Goal: Obtain resource: Obtain resource

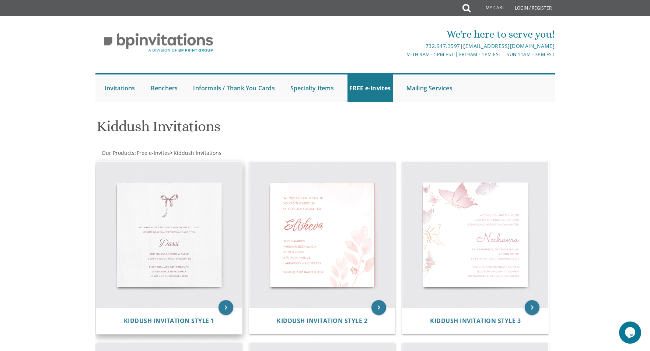
click at [200, 250] on img at bounding box center [169, 235] width 146 height 146
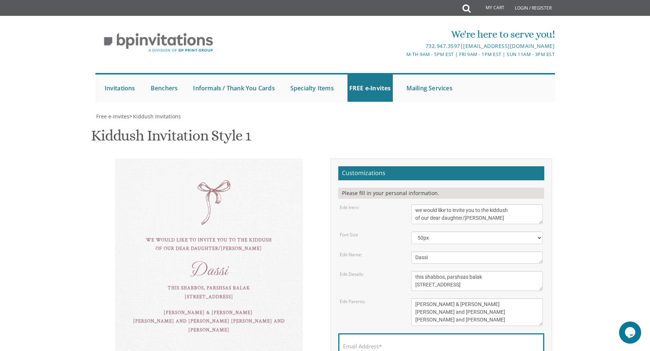
scroll to position [74, 0]
drag, startPoint x: 429, startPoint y: 184, endPoint x: 409, endPoint y: 184, distance: 19.5
click at [409, 251] on div "Dassi" at bounding box center [477, 257] width 143 height 12
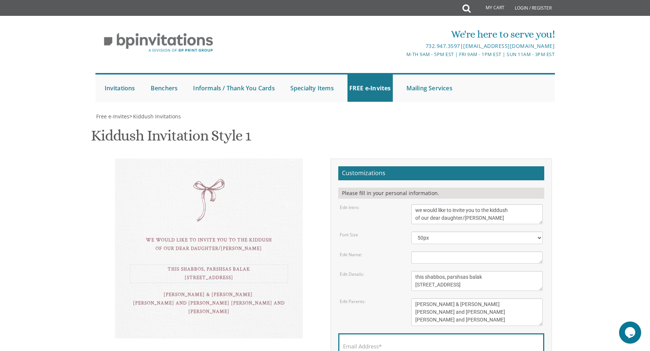
click at [504, 271] on textarea "this shabbos, parshsas balak 8 sunny brook road, Jackson, NJ" at bounding box center [477, 281] width 132 height 20
click at [447, 271] on textarea "this shabbos, parshsas balak 8 sunny brook road, Jackson, NJ" at bounding box center [477, 281] width 132 height 20
drag, startPoint x: 423, startPoint y: 201, endPoint x: 412, endPoint y: 199, distance: 12.0
click at [412, 271] on textarea "this shabbos, parshsas balak 8 sunny brook road, Jackson, NJ" at bounding box center [477, 281] width 132 height 20
click at [438, 271] on textarea "this shabbos, parshsas balak 8 sunny brook road, Jackson, NJ" at bounding box center [477, 281] width 132 height 20
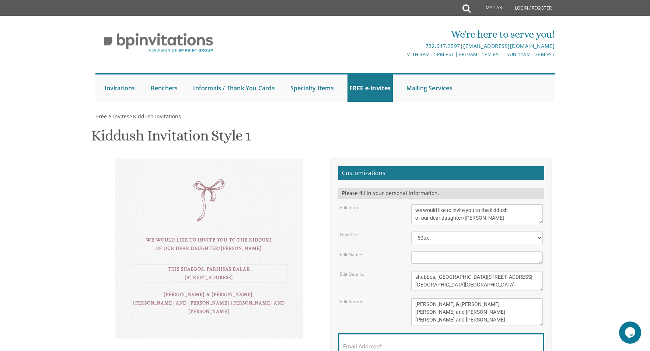
click at [417, 271] on textarea "this shabbos, parshsas balak 8 sunny brook road, Jackson, NJ" at bounding box center [477, 281] width 132 height 20
click at [416, 271] on textarea "this shabbos, parshsas balak 8 sunny brook road, Jackson, NJ" at bounding box center [477, 281] width 132 height 20
click at [414, 271] on textarea "this shabbos, parshsas balak 8 sunny brook road, Jackson, NJ" at bounding box center [477, 281] width 132 height 20
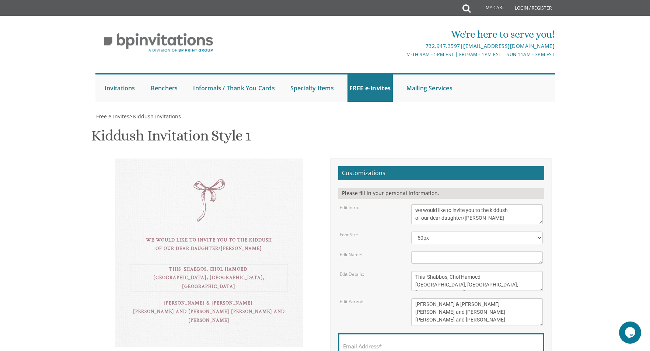
drag, startPoint x: 445, startPoint y: 210, endPoint x: 426, endPoint y: 209, distance: 19.2
click at [426, 271] on textarea "this shabbos, parshsas balak 8 sunny brook road, Jackson, NJ" at bounding box center [477, 281] width 132 height 20
paste textarea "Elimelech"
drag, startPoint x: 509, startPoint y: 209, endPoint x: 451, endPoint y: 215, distance: 58.5
click at [451, 271] on textarea "this shabbos, parshsas balak 8 sunny brook road, Jackson, NJ" at bounding box center [477, 281] width 132 height 20
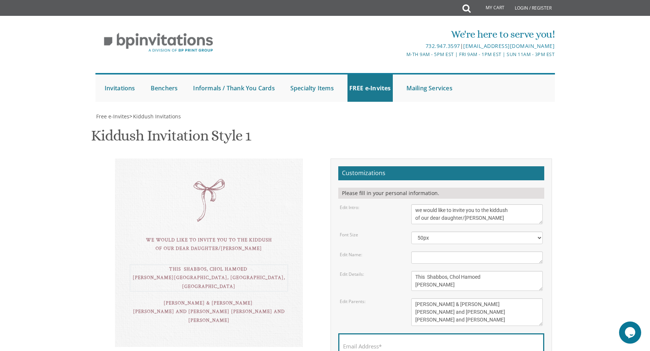
paste textarea "105 E Harvard St, Lakewood, NJ 08701"
click at [415, 271] on textarea "this shabbos, parshsas balak 8 sunny brook road, Jackson, NJ" at bounding box center [477, 281] width 132 height 20
type textarea "This Shabbos, Chol Hamoed At Bais Elimelech 105 E Harvard St, Lakewood, NJ 08701"
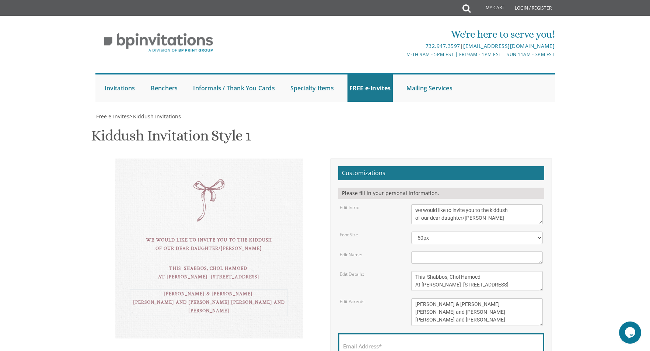
click at [415, 298] on textarea "Tzvi & Miriam Friedman Michoel and Chana Friedman Yisroel and Rochel David" at bounding box center [477, 312] width 132 height 28
type textarea "Shmuli Eisner Dovid weiss Shloimy Eisner"
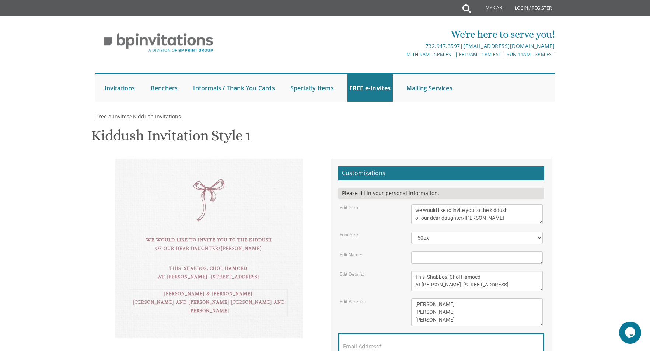
click at [374, 342] on label "Email Address*" at bounding box center [362, 346] width 39 height 8
click at [374, 346] on input "Email Address*" at bounding box center [441, 350] width 196 height 9
drag, startPoint x: 362, startPoint y: 239, endPoint x: 338, endPoint y: 234, distance: 24.7
click at [338, 234] on div "Customizations Please fill in your personal information. Edit Intro: we would l…" at bounding box center [442, 280] width 222 height 245
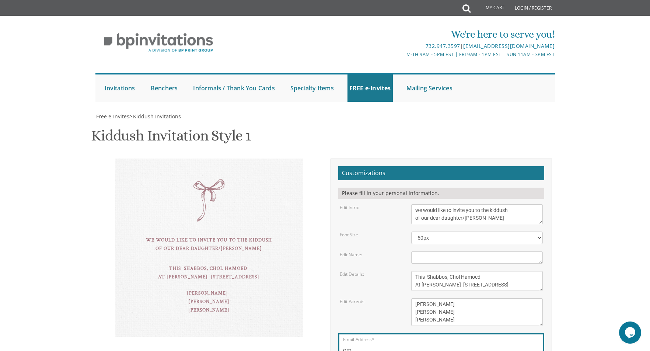
type input "m"
type input "David@fanjins.com"
click at [426, 346] on input "David@fanjins.com" at bounding box center [441, 350] width 196 height 9
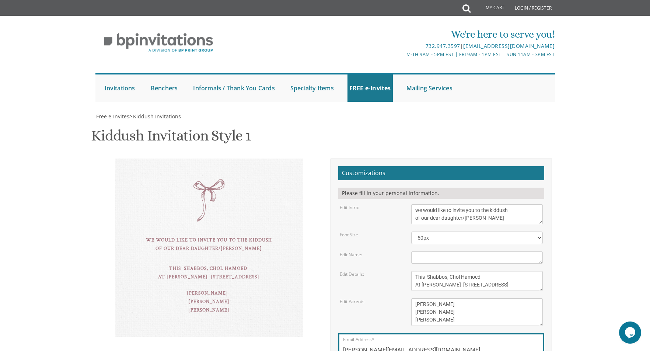
click at [402, 333] on div "Email Address* David@fanjins.com" at bounding box center [441, 347] width 206 height 29
drag, startPoint x: 400, startPoint y: 162, endPoint x: 342, endPoint y: 163, distance: 57.9
click at [342, 333] on div "Email Address* David@fanjins.com" at bounding box center [441, 347] width 206 height 29
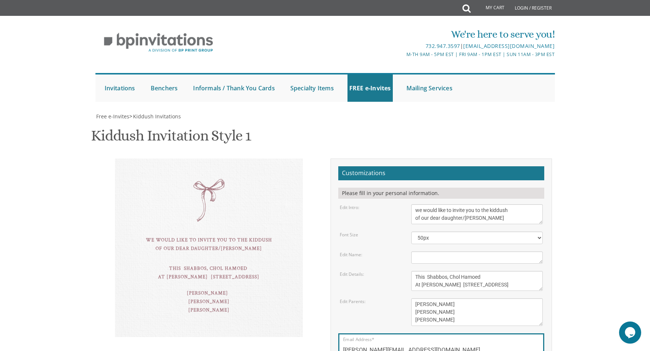
type input "david@fanjins.com"
click at [401, 346] on input "david@fanjins.com" at bounding box center [441, 350] width 196 height 9
drag, startPoint x: 399, startPoint y: 167, endPoint x: 340, endPoint y: 167, distance: 59.3
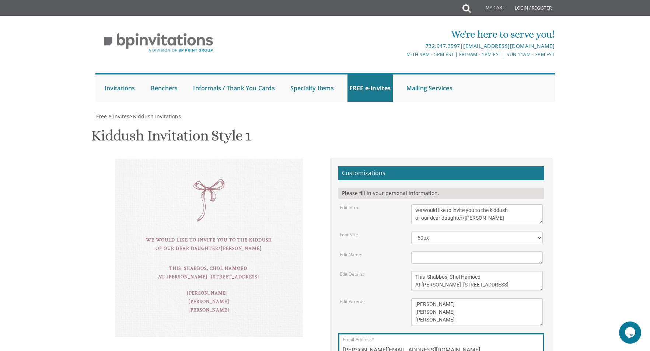
click at [340, 333] on div "Email Address* david@fanjins.com" at bounding box center [441, 347] width 206 height 29
type input "dweiss613@gmail.com"
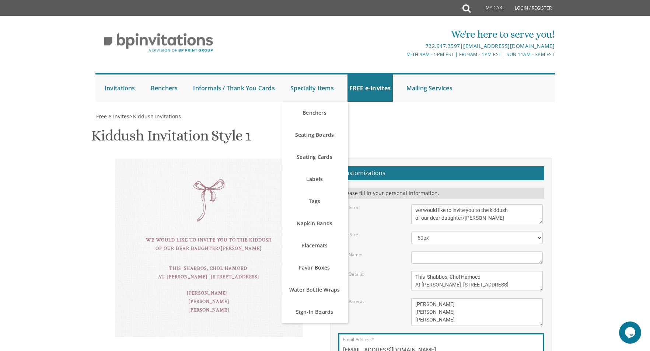
click at [506, 129] on div "Kiddush Invitation Style 1 SKU: kiddush01" at bounding box center [325, 136] width 468 height 29
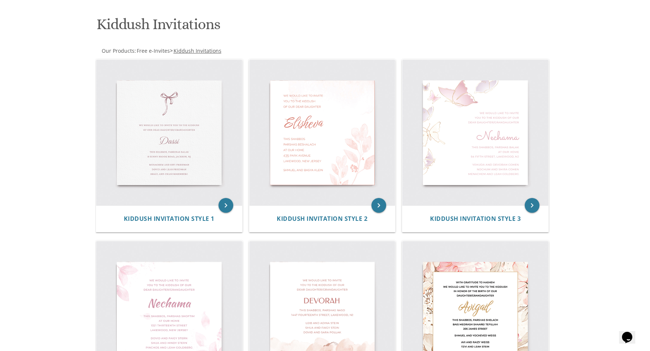
scroll to position [111, 0]
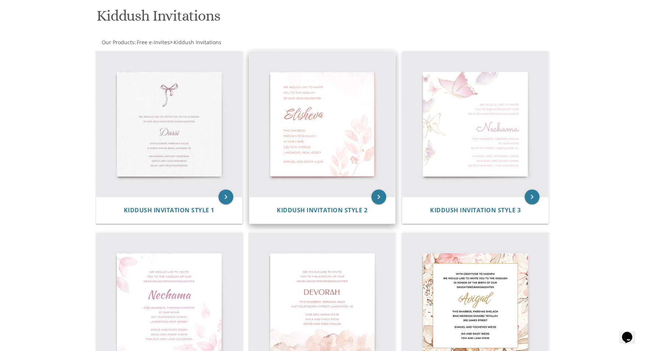
click at [316, 137] on img at bounding box center [323, 124] width 146 height 146
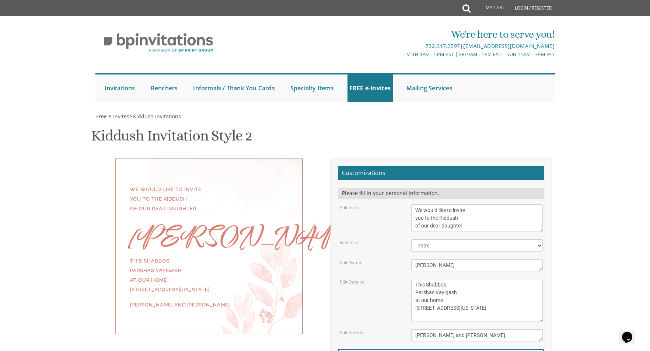
click at [457, 279] on textarea "This Shabbos Parshas Vayigash at our home 415 Arlington Avenue Lakewood, New Je…" at bounding box center [477, 300] width 132 height 43
drag, startPoint x: 462, startPoint y: 188, endPoint x: 413, endPoint y: 188, distance: 49.0
click at [413, 259] on textarea "Elisheva" at bounding box center [477, 265] width 132 height 12
click at [471, 204] on textarea "We would like to invite you to the Kiddush of our dear daughter" at bounding box center [477, 218] width 132 height 28
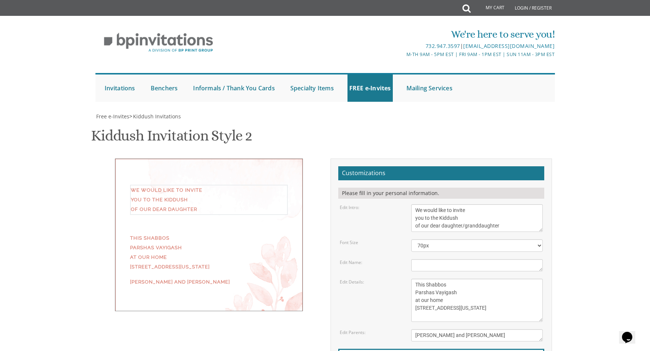
type textarea "We would like to invite you to the Kiddush of our dear daughter/granddaughter"
click at [458, 279] on textarea "This Shabbos Parshas Vayigash at our home 415 Arlington Avenue Lakewood, New Je…" at bounding box center [477, 300] width 132 height 43
drag, startPoint x: 456, startPoint y: 219, endPoint x: 416, endPoint y: 220, distance: 39.8
click at [416, 279] on textarea "This Shabbos Parshas Vayigash at our home 415 Arlington Avenue Lakewood, New Je…" at bounding box center [477, 300] width 132 height 43
click at [422, 279] on textarea "This Shabbos Parshas Vayigash at our home 415 Arlington Avenue Lakewood, New Je…" at bounding box center [477, 300] width 132 height 43
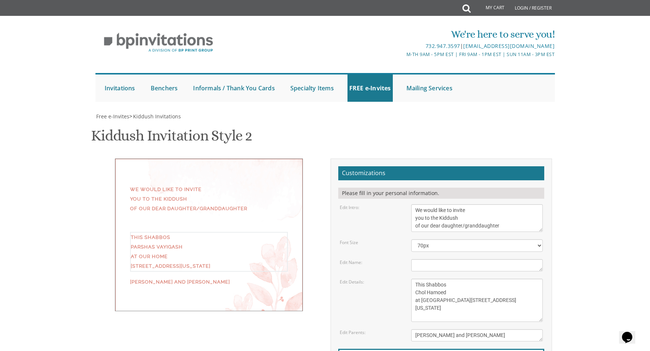
click at [416, 279] on textarea "This Shabbos Parshas Vayigash at our home 415 Arlington Avenue Lakewood, New Je…" at bounding box center [477, 300] width 132 height 43
type textarea "This Shabbos Chol Hamoed at Bais Elimelch 105 E. Harvard St Lakewood NJ Lakewoo…"
type input "dweiss613@gmail.com"
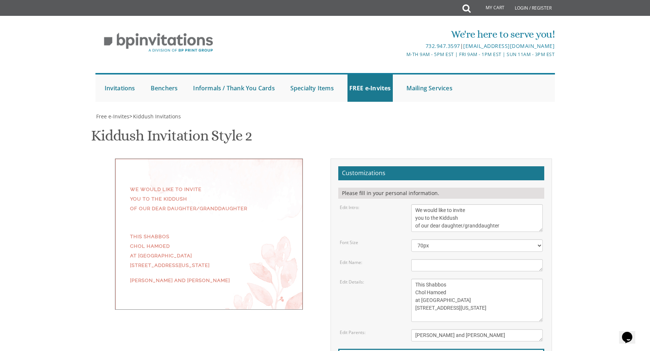
drag, startPoint x: 490, startPoint y: 188, endPoint x: 402, endPoint y: 190, distance: 87.4
click at [402, 329] on div "Edit Parents: Yaakov and Miriam Friedman" at bounding box center [441, 335] width 215 height 12
type textarea "Shmuli Eisner Dovid weiss Shloimy Eisner"
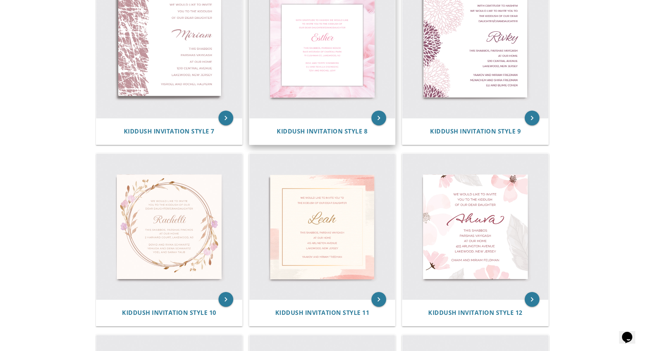
scroll to position [553, 0]
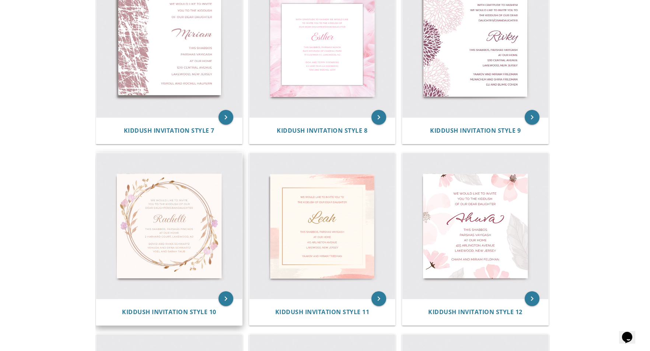
click at [186, 235] on img at bounding box center [169, 226] width 146 height 146
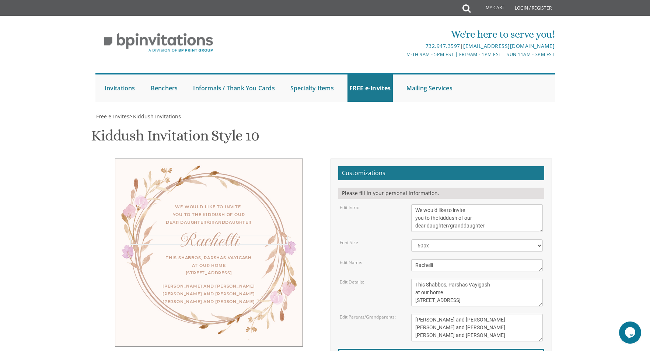
drag, startPoint x: 459, startPoint y: 260, endPoint x: 418, endPoint y: 261, distance: 40.9
click at [418, 261] on textarea "Rachelli" at bounding box center [477, 265] width 132 height 12
type textarea "R"
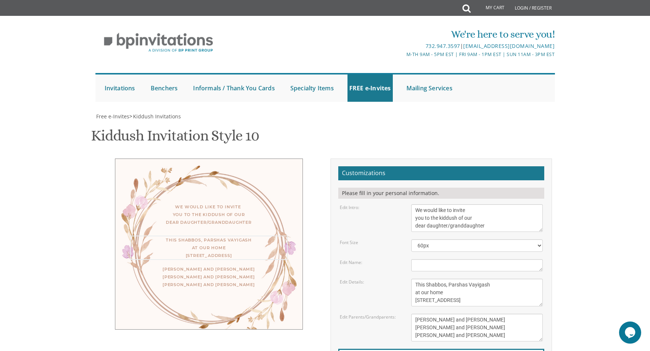
drag, startPoint x: 449, startPoint y: 212, endPoint x: 496, endPoint y: 211, distance: 46.4
click at [496, 279] on textarea "This Shabbos, Parshas Vayigash at our home [STREET_ADDRESS]" at bounding box center [477, 293] width 132 height 28
click at [473, 279] on textarea "This Shabbos, Parshas Vayigash at our home [STREET_ADDRESS]" at bounding box center [477, 293] width 132 height 28
click at [423, 279] on textarea "This Shabbos, Parshas Vayigash at our home [STREET_ADDRESS]" at bounding box center [477, 293] width 132 height 28
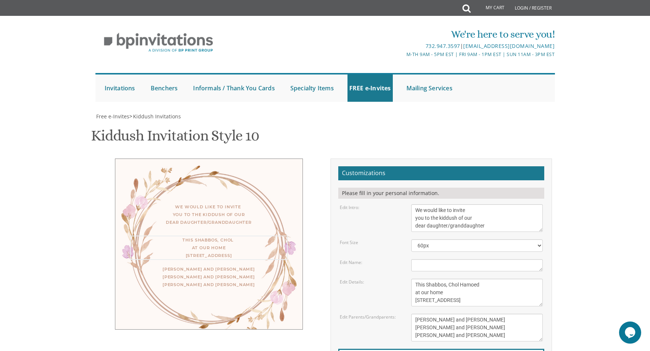
click at [422, 279] on textarea "This Shabbos, Parshas Vayigash at our home [STREET_ADDRESS]" at bounding box center [477, 293] width 132 height 28
click at [447, 279] on textarea "This Shabbos, Parshas Vayigash at our home [STREET_ADDRESS]" at bounding box center [477, 293] width 132 height 28
click at [444, 279] on textarea "This Shabbos, Parshas Vayigash at our home [STREET_ADDRESS]" at bounding box center [477, 293] width 132 height 28
click at [415, 279] on textarea "This Shabbos, Parshas Vayigash at our home [STREET_ADDRESS]" at bounding box center [477, 293] width 132 height 28
type textarea "This Shabbos, [PERSON_NAME] at [PERSON_NAME] [STREET_ADDRESS]"
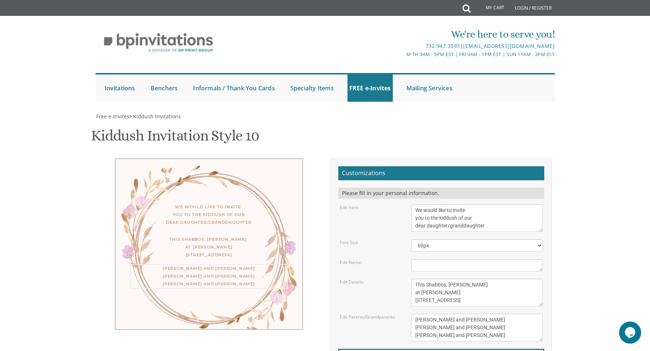
click at [415, 314] on textarea "[PERSON_NAME] and [PERSON_NAME] [PERSON_NAME] and [PERSON_NAME] [PERSON_NAME] a…" at bounding box center [477, 328] width 132 height 28
drag, startPoint x: 418, startPoint y: 210, endPoint x: 493, endPoint y: 229, distance: 77.1
click at [493, 279] on textarea "This Shabbos, Parshas Vayigash at our home [STREET_ADDRESS]" at bounding box center [477, 293] width 132 height 28
drag, startPoint x: 414, startPoint y: 210, endPoint x: 500, endPoint y: 223, distance: 86.7
click at [500, 279] on textarea "This Shabbos, Parshas Vayigash at our home [STREET_ADDRESS]" at bounding box center [477, 293] width 132 height 28
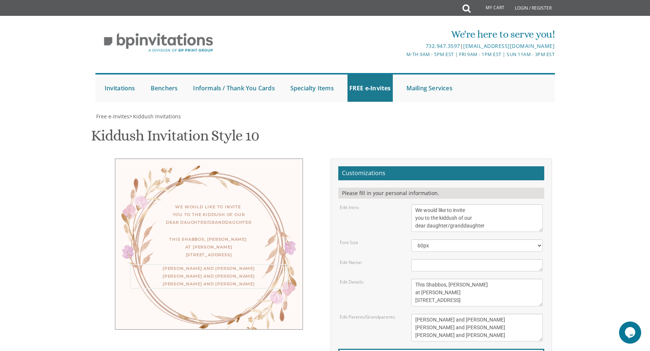
drag, startPoint x: 457, startPoint y: 245, endPoint x: 416, endPoint y: 247, distance: 40.2
click at [416, 314] on textarea "[PERSON_NAME] and [PERSON_NAME] [PERSON_NAME] and [PERSON_NAME] [PERSON_NAME] a…" at bounding box center [477, 328] width 132 height 28
click at [447, 314] on textarea "[PERSON_NAME] and [PERSON_NAME] [PERSON_NAME] and [PERSON_NAME] [PERSON_NAME] a…" at bounding box center [477, 328] width 132 height 28
click at [424, 314] on textarea "[PERSON_NAME] and [PERSON_NAME] [PERSON_NAME] and [PERSON_NAME] [PERSON_NAME] a…" at bounding box center [477, 328] width 132 height 28
click at [414, 314] on textarea "[PERSON_NAME] and [PERSON_NAME] [PERSON_NAME] and [PERSON_NAME] [PERSON_NAME] a…" at bounding box center [477, 328] width 132 height 28
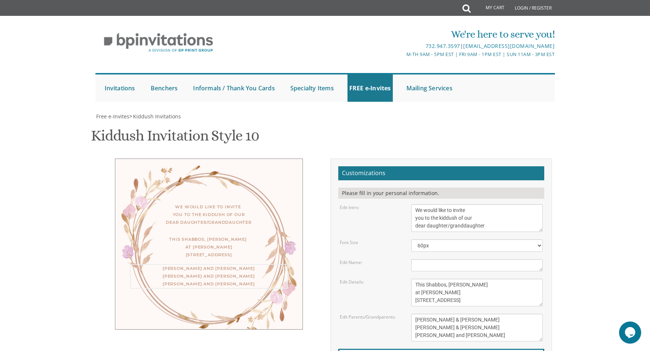
drag, startPoint x: 413, startPoint y: 261, endPoint x: 418, endPoint y: 260, distance: 5.4
click at [413, 314] on textarea "[PERSON_NAME] and [PERSON_NAME] [PERSON_NAME] and [PERSON_NAME] [PERSON_NAME] a…" at bounding box center [477, 328] width 132 height 28
click at [450, 314] on textarea "[PERSON_NAME] and [PERSON_NAME] [PERSON_NAME] and [PERSON_NAME] [PERSON_NAME] a…" at bounding box center [477, 328] width 132 height 28
type textarea "Shumli & Toby Eisner Dovid & Hindy weiss Shloimy & Ruchy Eisner"
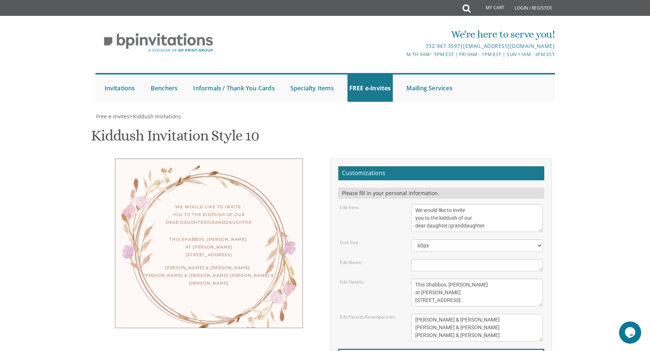
type input "[EMAIL_ADDRESS][DOMAIN_NAME]"
click at [448, 314] on textarea "[PERSON_NAME] and [PERSON_NAME] [PERSON_NAME] and [PERSON_NAME] [PERSON_NAME] a…" at bounding box center [477, 328] width 132 height 28
type textarea "Shumli & Toby Eisner Dovid & Hindy weiss Shloimy & Ruchie Eisner"
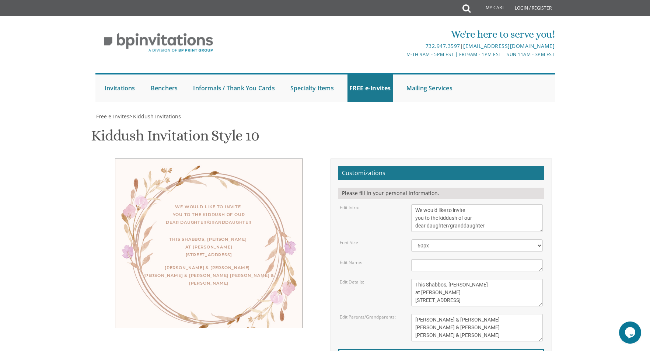
drag, startPoint x: 403, startPoint y: 292, endPoint x: 318, endPoint y: 292, distance: 84.8
click at [318, 292] on div "We would like to invite you to the kiddush of our dear daughter/granddaughter T…" at bounding box center [325, 288] width 465 height 261
type input "[EMAIL_ADDRESS][DOMAIN_NAME]"
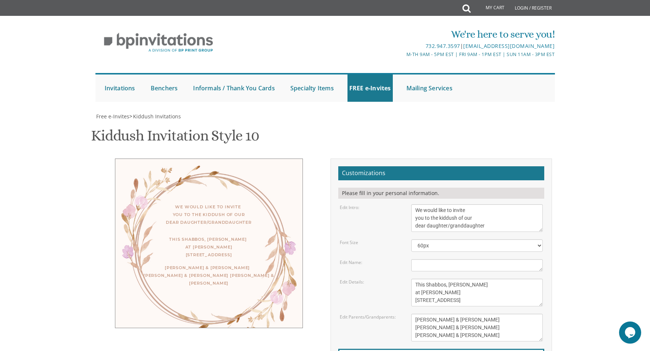
drag, startPoint x: 405, startPoint y: 292, endPoint x: 342, endPoint y: 290, distance: 63.8
type input "[EMAIL_ADDRESS][DOMAIN_NAME]"
drag, startPoint x: 432, startPoint y: 245, endPoint x: 450, endPoint y: 247, distance: 18.9
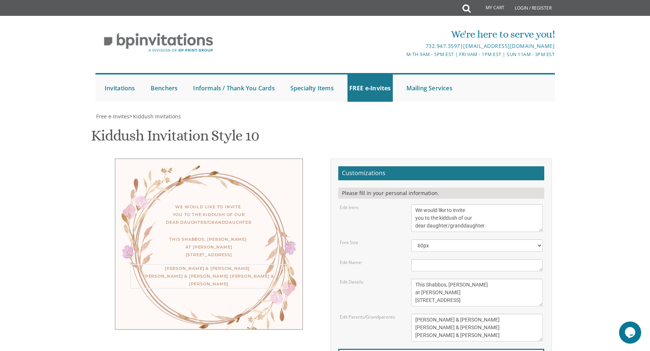
click at [450, 314] on textarea "[PERSON_NAME] and [PERSON_NAME] [PERSON_NAME] and [PERSON_NAME] [PERSON_NAME] a…" at bounding box center [477, 328] width 132 height 28
drag, startPoint x: 429, startPoint y: 253, endPoint x: 449, endPoint y: 254, distance: 20.3
click at [449, 314] on textarea "[PERSON_NAME] and [PERSON_NAME] [PERSON_NAME] and [PERSON_NAME] [PERSON_NAME] a…" at bounding box center [477, 328] width 132 height 28
drag, startPoint x: 436, startPoint y: 262, endPoint x: 455, endPoint y: 263, distance: 19.2
click at [455, 314] on textarea "[PERSON_NAME] and [PERSON_NAME] [PERSON_NAME] and [PERSON_NAME] [PERSON_NAME] a…" at bounding box center [477, 328] width 132 height 28
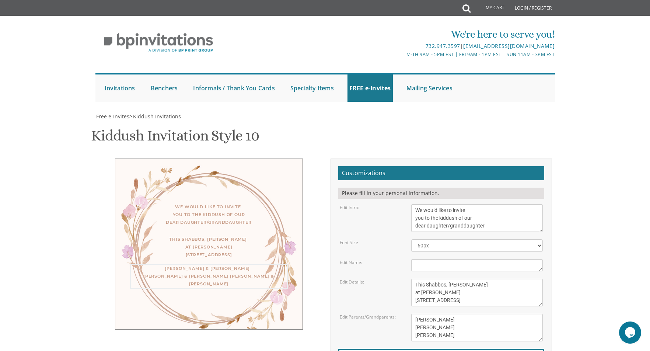
type textarea "Shumli Eisner Dovid weiss Shloimy Eisner"
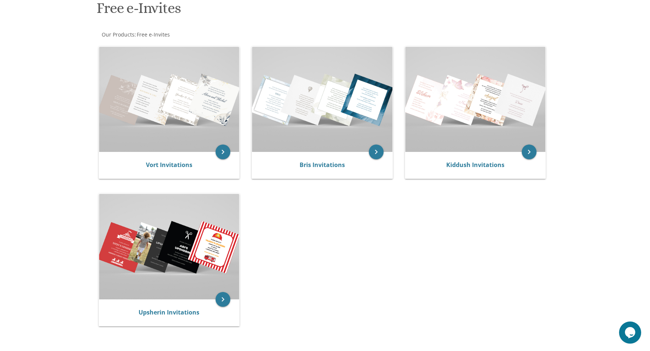
scroll to position [27, 0]
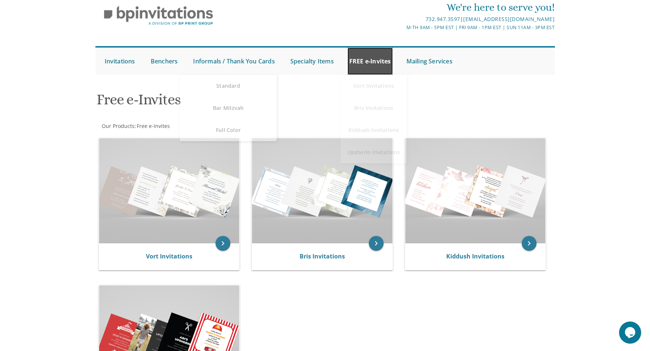
click at [393, 64] on link "FREE e-Invites" at bounding box center [370, 61] width 45 height 27
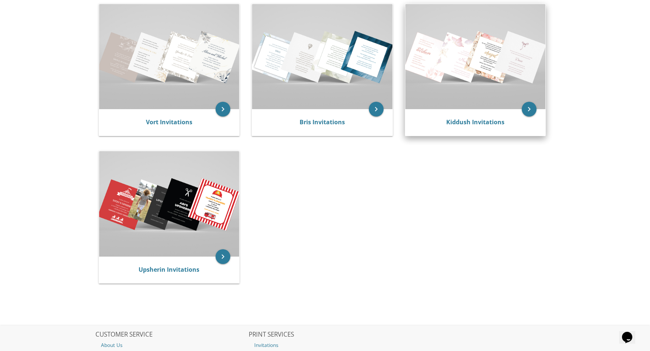
scroll to position [137, 0]
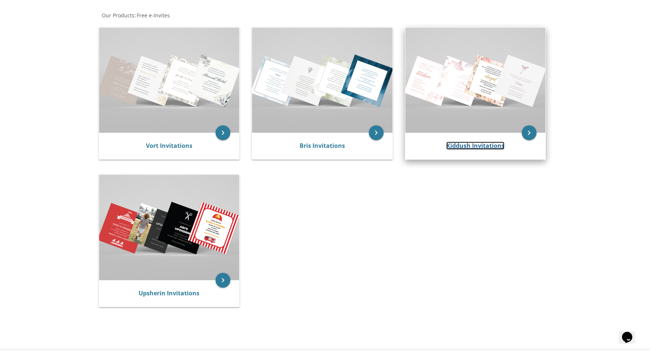
click at [462, 143] on link "Kiddush Invitations" at bounding box center [475, 146] width 58 height 8
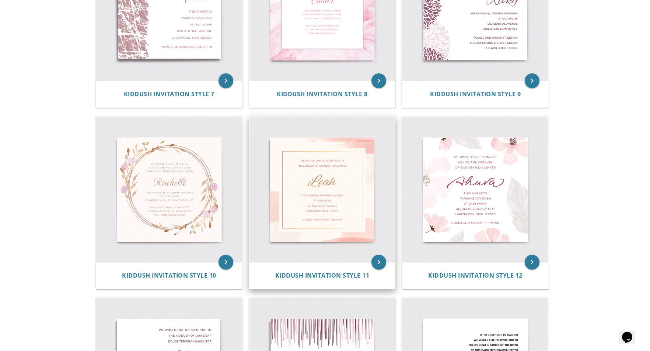
scroll to position [590, 0]
click at [188, 186] on img at bounding box center [169, 189] width 146 height 146
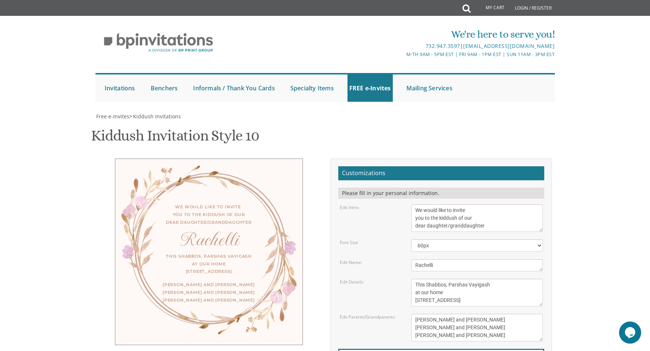
scroll to position [74, 0]
drag, startPoint x: 418, startPoint y: 209, endPoint x: 501, endPoint y: 229, distance: 85.6
click at [501, 279] on textarea "This Shabbos, Parshas Vayigash at our home [STREET_ADDRESS]" at bounding box center [477, 293] width 132 height 28
type textarea "T"
paste textarea "This Shabbos, [PERSON_NAME] at [PERSON_NAME] [STREET_ADDRESS]"
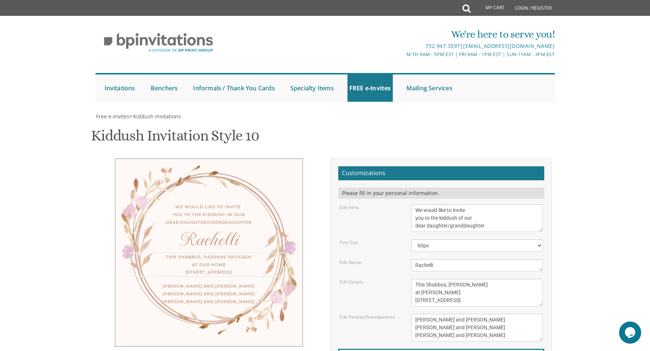
scroll to position [0, 0]
type textarea "This Shabbos, [PERSON_NAME] at [PERSON_NAME] [STREET_ADDRESS]"
drag, startPoint x: 440, startPoint y: 190, endPoint x: 408, endPoint y: 192, distance: 32.5
click at [408, 259] on div "Rachelli" at bounding box center [477, 265] width 143 height 12
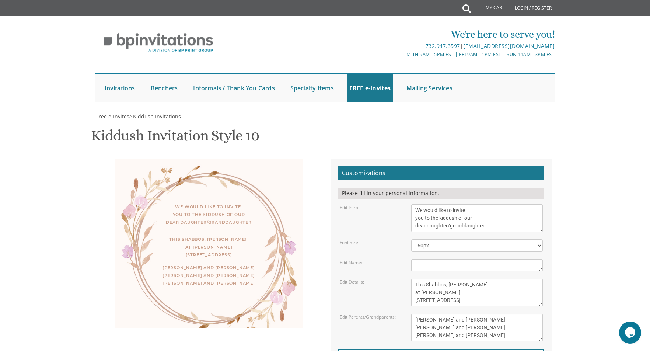
click at [415, 314] on textarea "[PERSON_NAME] and [PERSON_NAME] [PERSON_NAME] and [PERSON_NAME] [PERSON_NAME] a…" at bounding box center [477, 328] width 132 height 28
type textarea "[PERSON_NAME] and [PERSON_NAME] [PERSON_NAME] and [PERSON_NAME]"
click at [459, 279] on textarea "This Shabbos, Parshas Vayigash at our home [STREET_ADDRESS]" at bounding box center [477, 293] width 132 height 28
type textarea "This Shabbos, [PERSON_NAME] at [PERSON_NAME] (for Men) [STREET_ADDRESS]"
click at [435, 314] on textarea "[PERSON_NAME] and [PERSON_NAME] [PERSON_NAME] and [PERSON_NAME] [PERSON_NAME] a…" at bounding box center [477, 328] width 132 height 28
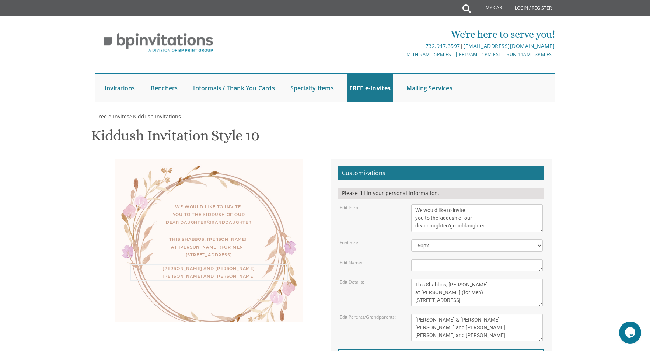
click at [416, 314] on textarea "[PERSON_NAME] and [PERSON_NAME] [PERSON_NAME] and [PERSON_NAME] [PERSON_NAME] a…" at bounding box center [477, 328] width 132 height 28
type textarea "[PERSON_NAME] & [PERSON_NAME] chem and [PERSON_NAME] [PERSON_NAME] and [PERSON_…"
click at [416, 204] on textarea "We would like to invite you to the kiddush of our dear daughter/granddaughter" at bounding box center [477, 218] width 132 height 28
click at [475, 204] on textarea "We would like to invite you to the kiddush of our dear daughter/granddaughter" at bounding box center [477, 218] width 132 height 28
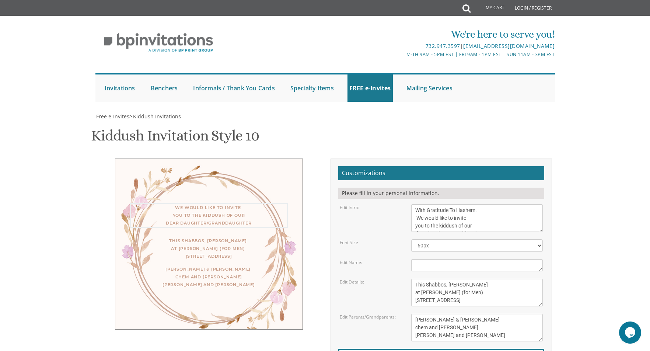
type textarea "With Gratitude To Hashem. We would like to invite you to the kiddush of our dea…"
click at [415, 314] on textarea "[PERSON_NAME] and [PERSON_NAME] [PERSON_NAME] and [PERSON_NAME] [PERSON_NAME] a…" at bounding box center [477, 328] width 132 height 28
drag, startPoint x: 459, startPoint y: 186, endPoint x: 405, endPoint y: 185, distance: 54.2
click at [405, 314] on div "Edit Parents/Grandparents: [PERSON_NAME] and [PERSON_NAME] [PERSON_NAME] and [P…" at bounding box center [441, 328] width 215 height 28
click at [422, 314] on textarea "[PERSON_NAME] and [PERSON_NAME] [PERSON_NAME] and [PERSON_NAME] [PERSON_NAME] a…" at bounding box center [477, 328] width 132 height 28
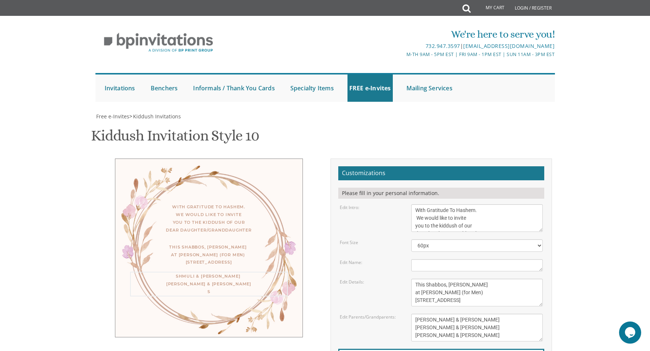
scroll to position [111, 0]
click at [418, 314] on textarea "[PERSON_NAME] and [PERSON_NAME] [PERSON_NAME] and [PERSON_NAME] [PERSON_NAME] a…" at bounding box center [477, 328] width 132 height 28
type textarea "[PERSON_NAME] & [PERSON_NAME] [PERSON_NAME] & [PERSON_NAME] [PERSON_NAME] & [PE…"
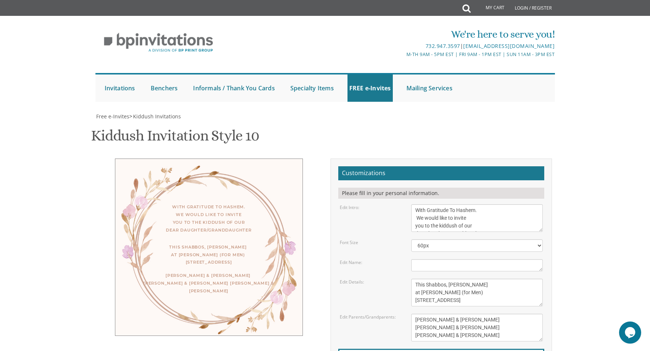
scroll to position [74, 0]
type input "[EMAIL_ADDRESS][DOMAIN_NAME]"
drag, startPoint x: 416, startPoint y: 134, endPoint x: 480, endPoint y: 133, distance: 63.8
click at [480, 204] on textarea "We would like to invite you to the kiddush of our dear daughter/granddaughter" at bounding box center [477, 218] width 132 height 28
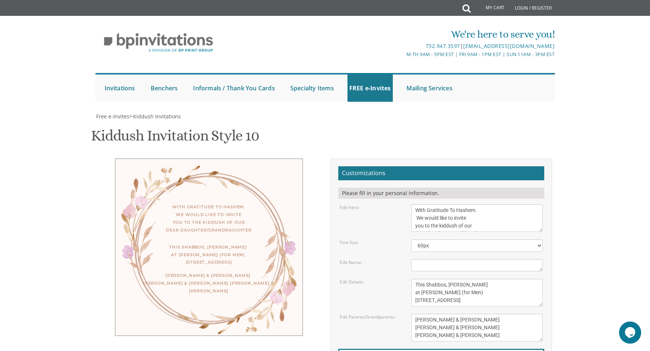
drag, startPoint x: 449, startPoint y: 58, endPoint x: 432, endPoint y: 59, distance: 17.0
click at [432, 314] on textarea "[PERSON_NAME] and [PERSON_NAME] [PERSON_NAME] and [PERSON_NAME] [PERSON_NAME] a…" at bounding box center [477, 328] width 132 height 28
click at [603, 135] on body "My Cart Total: View Cart Item(s) Submit My Cart Total: View Cart Item(s) Login …" at bounding box center [325, 307] width 650 height 615
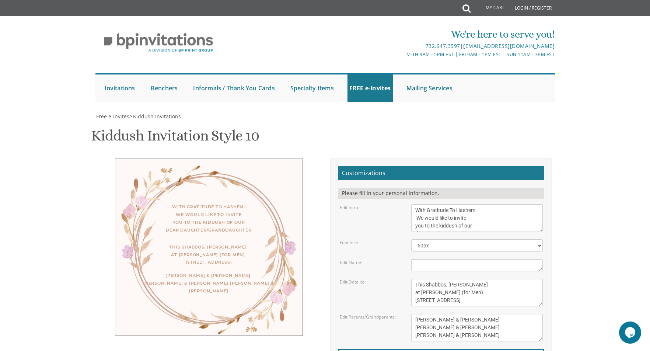
drag, startPoint x: 447, startPoint y: 134, endPoint x: 433, endPoint y: 134, distance: 14.4
click at [433, 314] on textarea "[PERSON_NAME] and [PERSON_NAME] [PERSON_NAME] and [PERSON_NAME] [PERSON_NAME] a…" at bounding box center [477, 328] width 132 height 28
drag, startPoint x: 449, startPoint y: 144, endPoint x: 430, endPoint y: 144, distance: 18.8
click at [430, 314] on textarea "[PERSON_NAME] and [PERSON_NAME] [PERSON_NAME] and [PERSON_NAME] [PERSON_NAME] a…" at bounding box center [477, 328] width 132 height 28
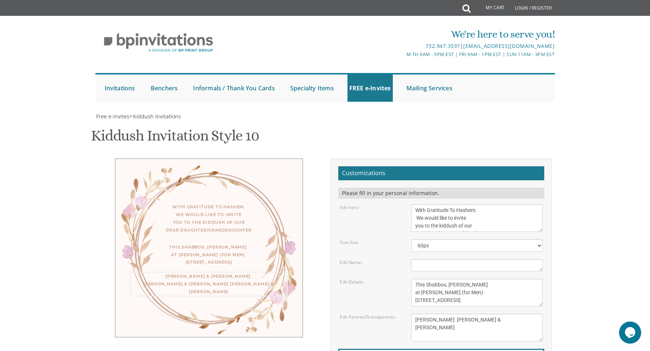
drag, startPoint x: 456, startPoint y: 150, endPoint x: 435, endPoint y: 150, distance: 20.3
click at [435, 314] on textarea "[PERSON_NAME] and [PERSON_NAME] [PERSON_NAME] and [PERSON_NAME] [PERSON_NAME] a…" at bounding box center [477, 328] width 132 height 28
type textarea "[PERSON_NAME] [PERSON_NAME] [PERSON_NAME]"
